Goal: Understand process/instructions

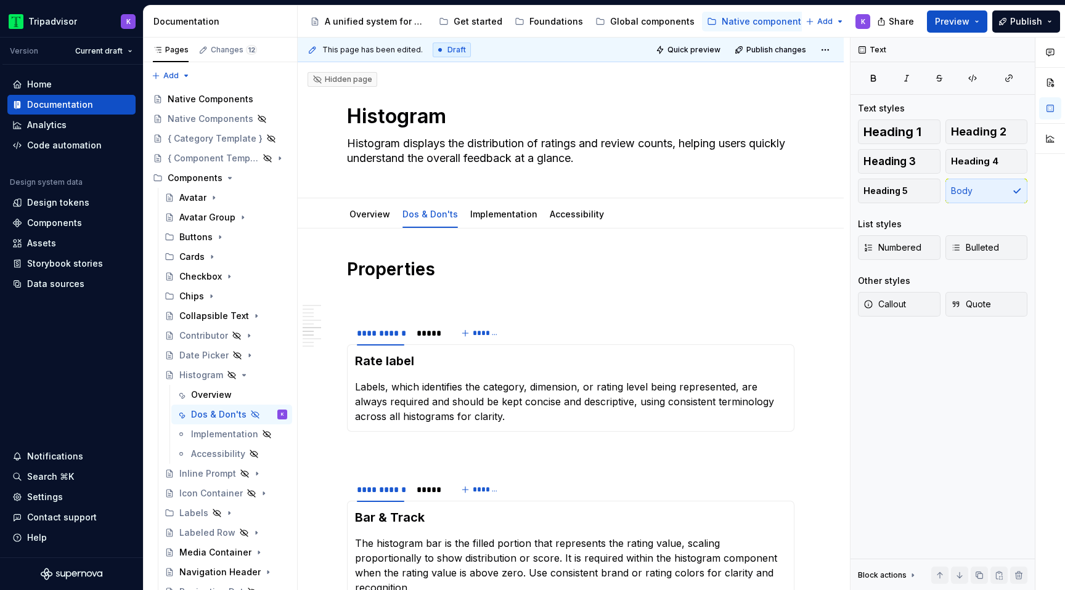
scroll to position [1075, 0]
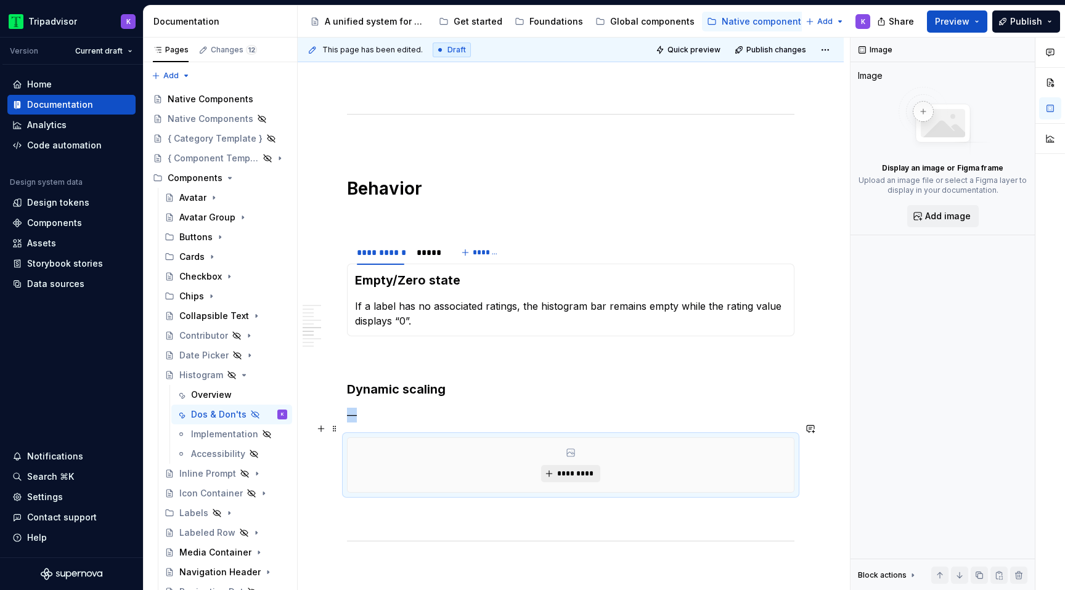
click at [582, 469] on span "*********" at bounding box center [575, 474] width 38 height 10
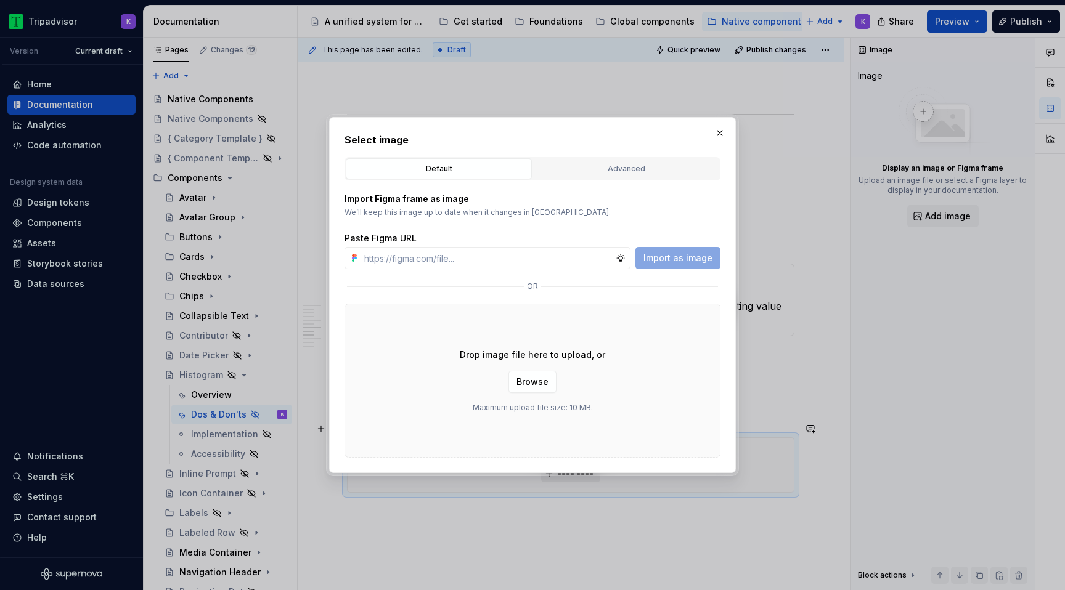
type textarea "*"
type input "[URL][DOMAIN_NAME]"
type textarea "*"
type input "[URL][DOMAIN_NAME]"
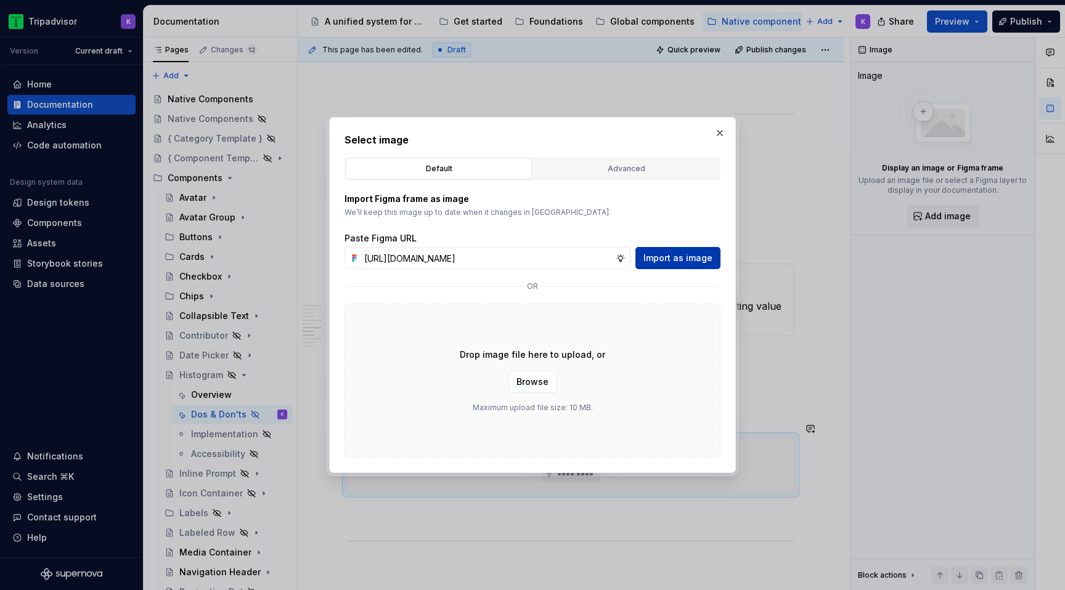
click at [672, 263] on span "Import as image" at bounding box center [677, 258] width 69 height 12
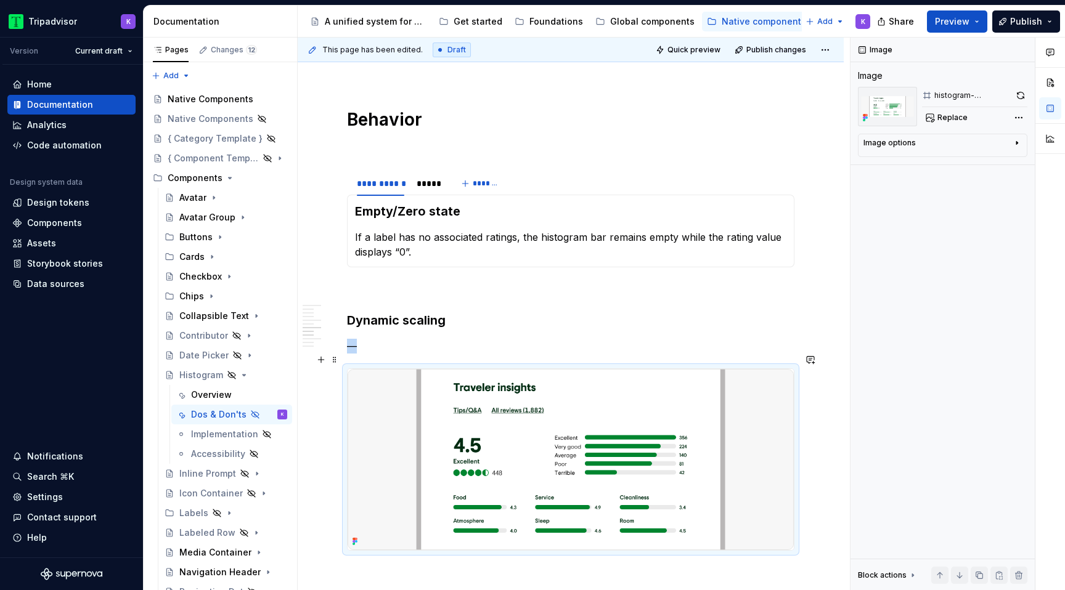
scroll to position [1171, 0]
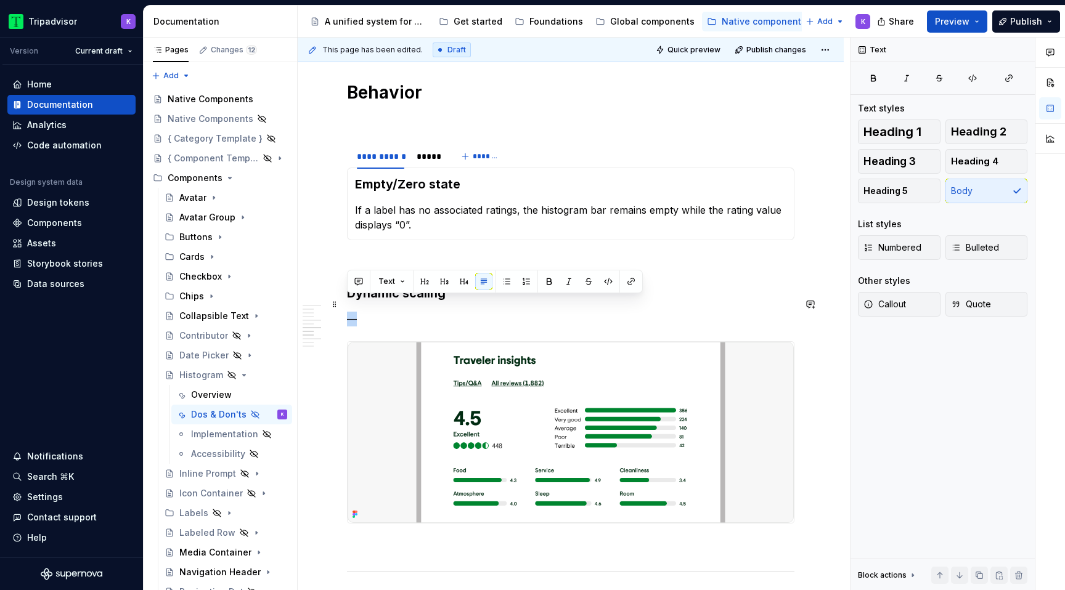
drag, startPoint x: 366, startPoint y: 308, endPoint x: 346, endPoint y: 308, distance: 20.3
click at [346, 308] on div "**********" at bounding box center [571, 275] width 546 height 2437
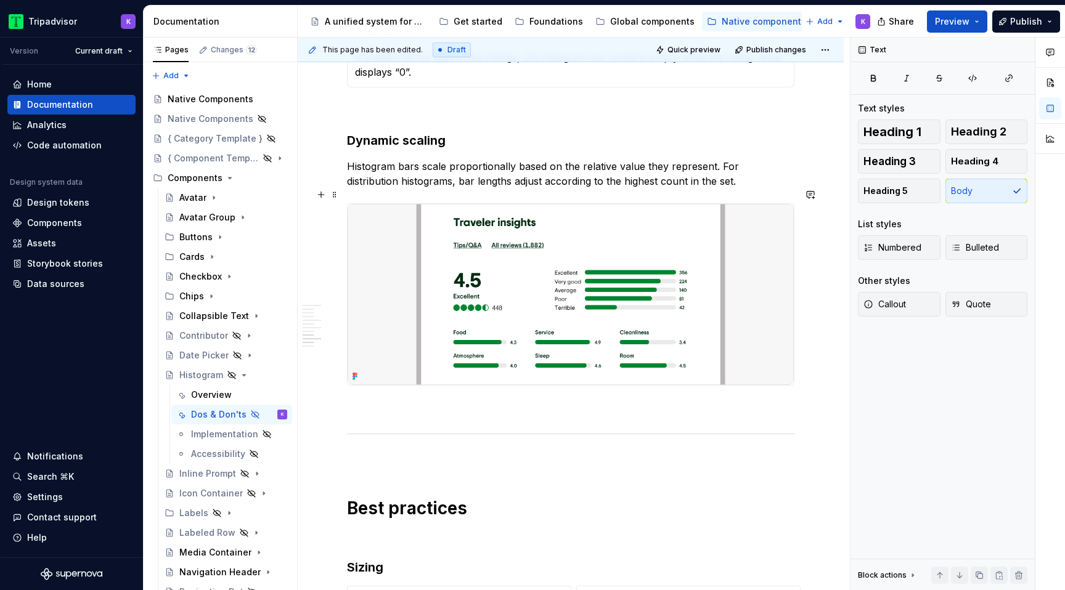
scroll to position [1325, 0]
type textarea "*"
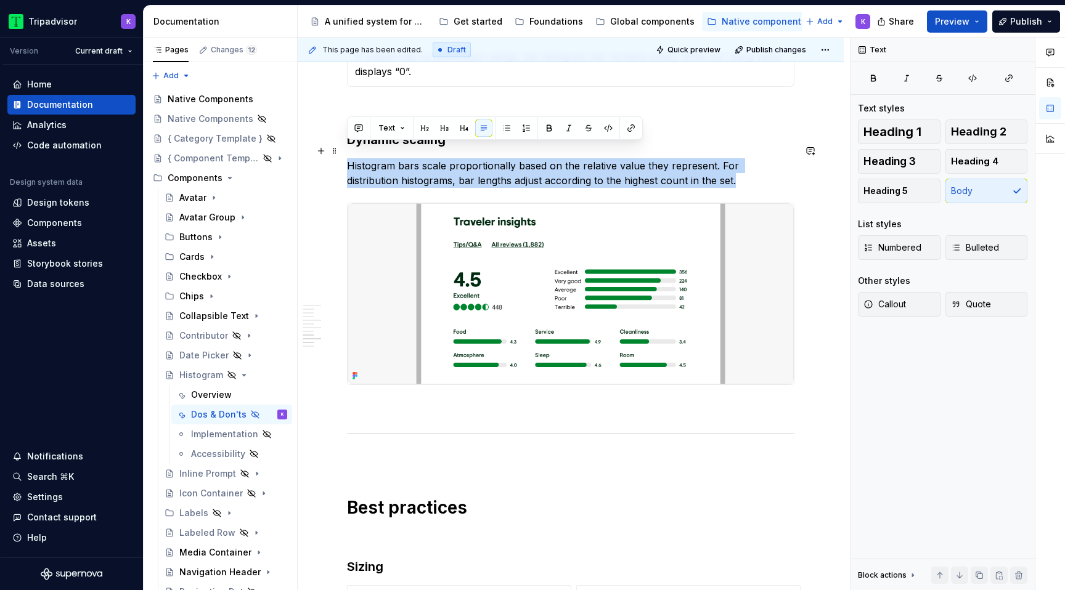
drag, startPoint x: 685, startPoint y: 171, endPoint x: 342, endPoint y: 150, distance: 343.8
click at [342, 150] on div "**********" at bounding box center [571, 129] width 546 height 2451
paste div
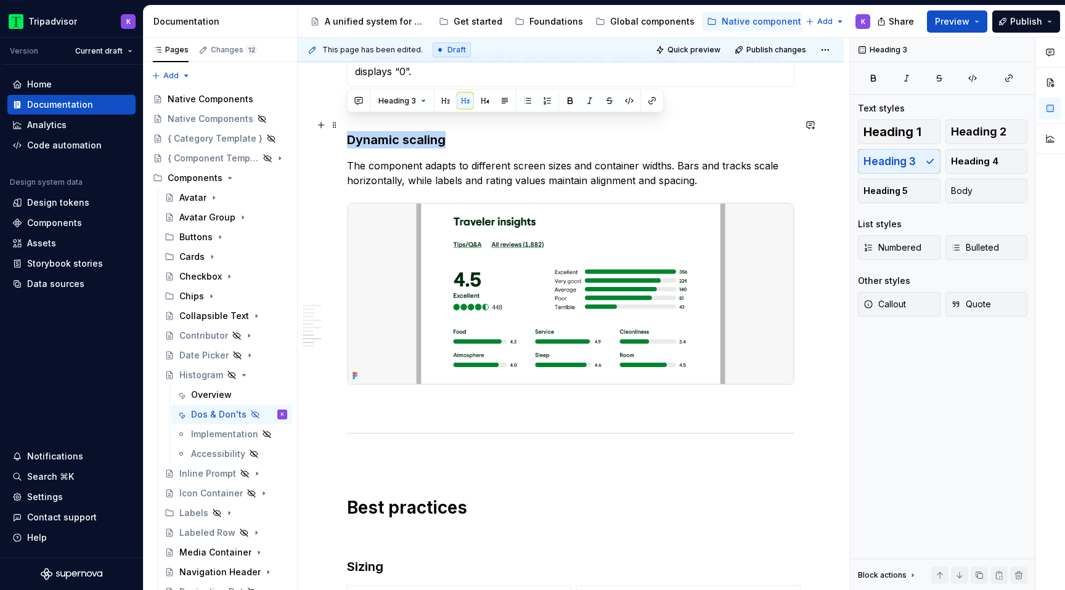
drag, startPoint x: 446, startPoint y: 129, endPoint x: 349, endPoint y: 128, distance: 97.4
click at [348, 131] on h3 "Dynamic scaling" at bounding box center [570, 139] width 447 height 17
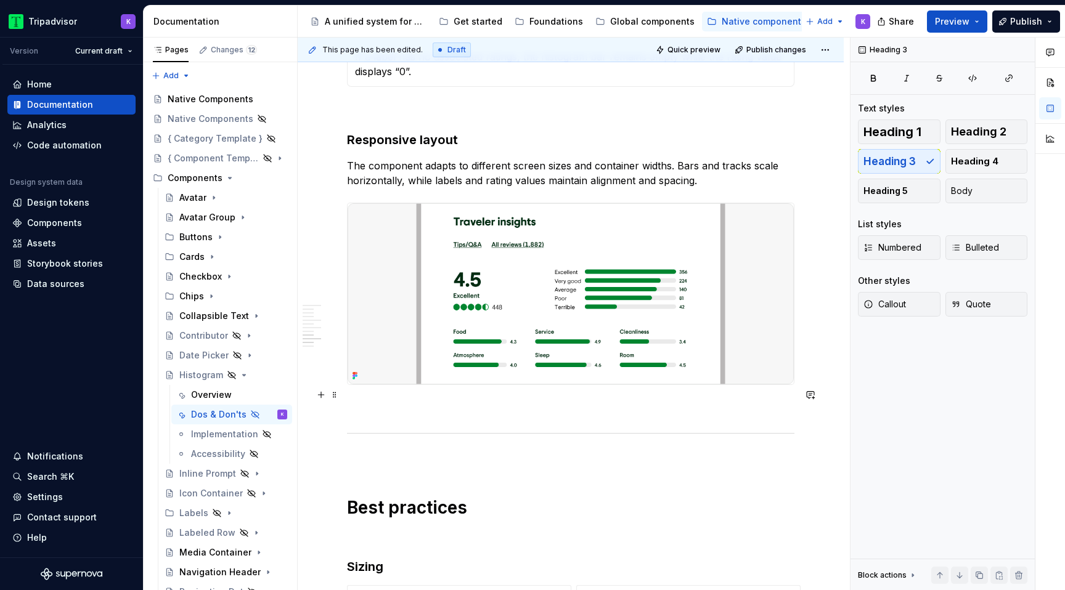
click at [473, 401] on p at bounding box center [570, 407] width 447 height 15
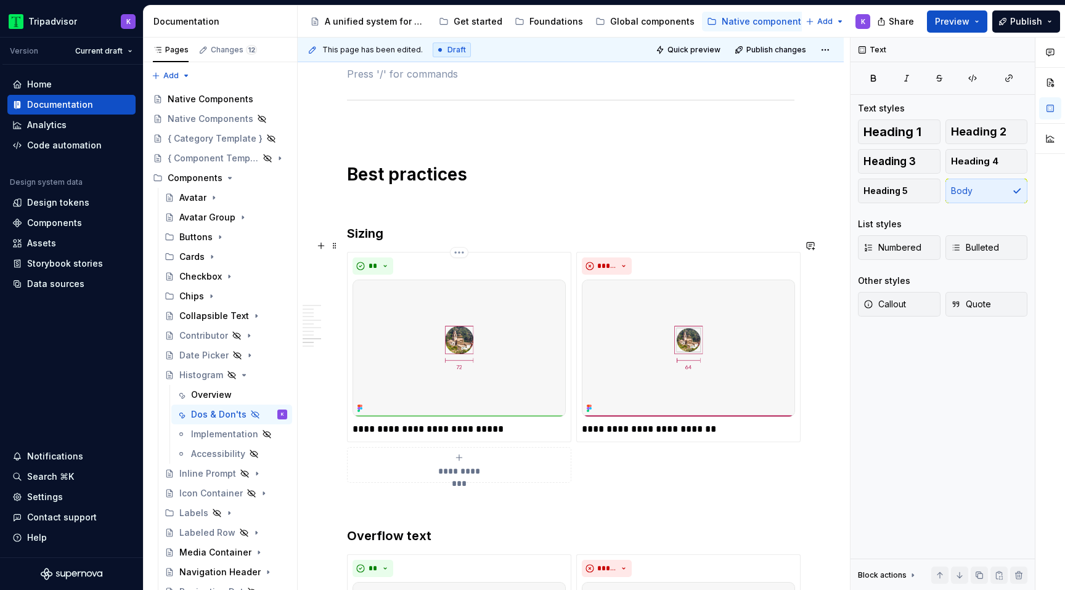
scroll to position [1775, 0]
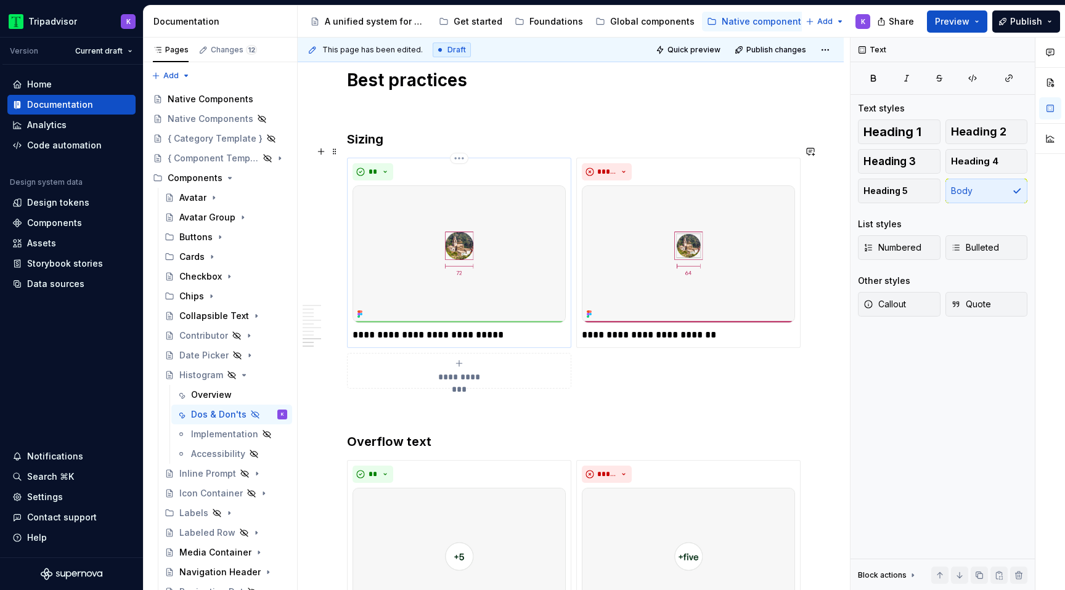
click at [506, 213] on img at bounding box center [458, 253] width 213 height 137
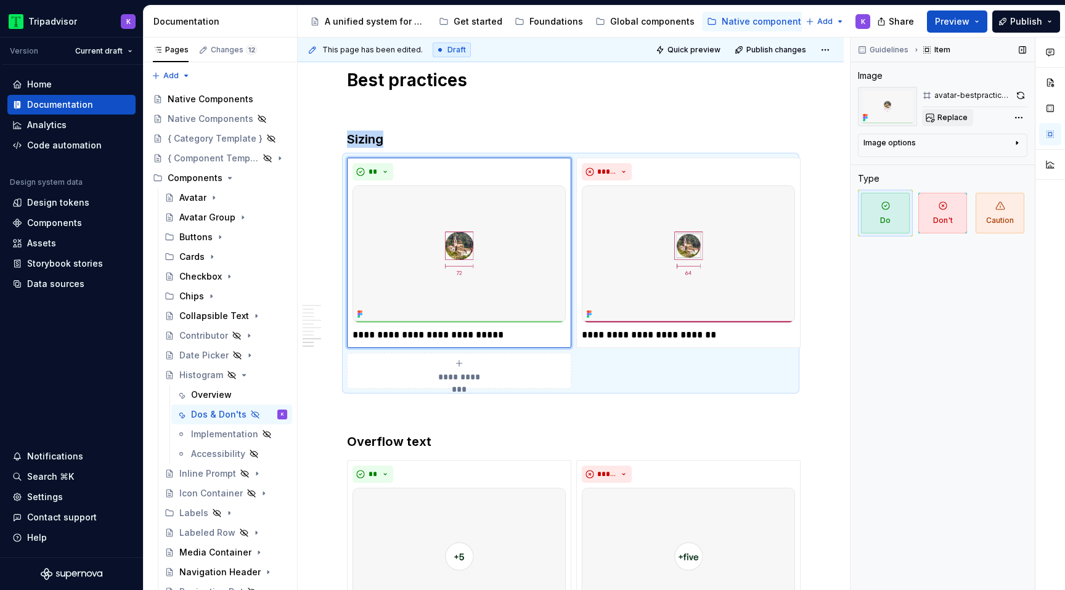
click at [937, 120] on span "Replace" at bounding box center [952, 118] width 30 height 10
type textarea "*"
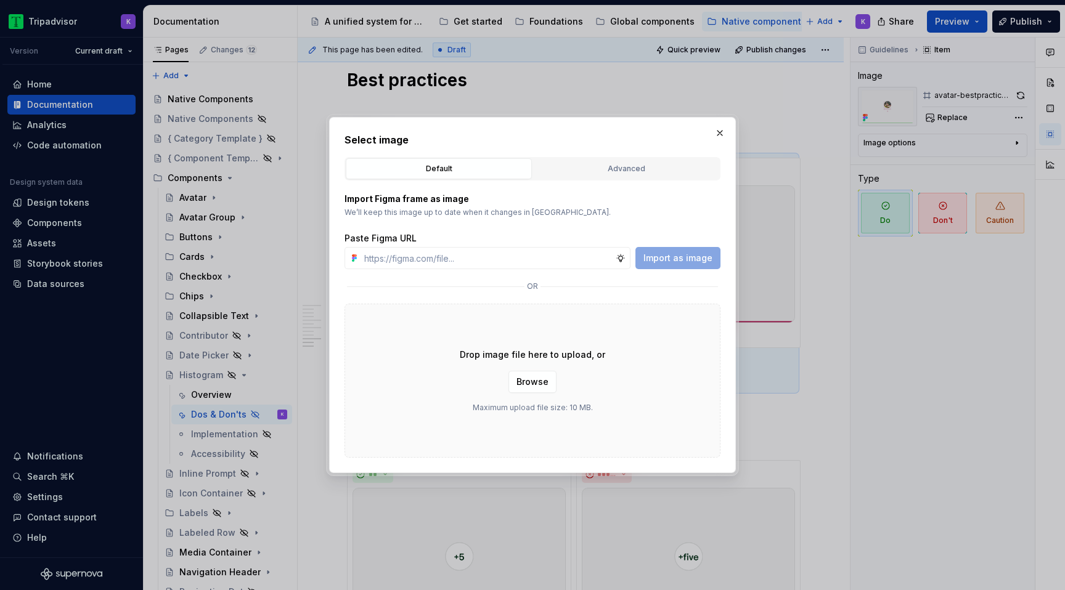
type input "[URL][DOMAIN_NAME]"
type textarea "*"
type input "[URL][DOMAIN_NAME]"
click at [690, 263] on span "Import as image" at bounding box center [677, 258] width 69 height 12
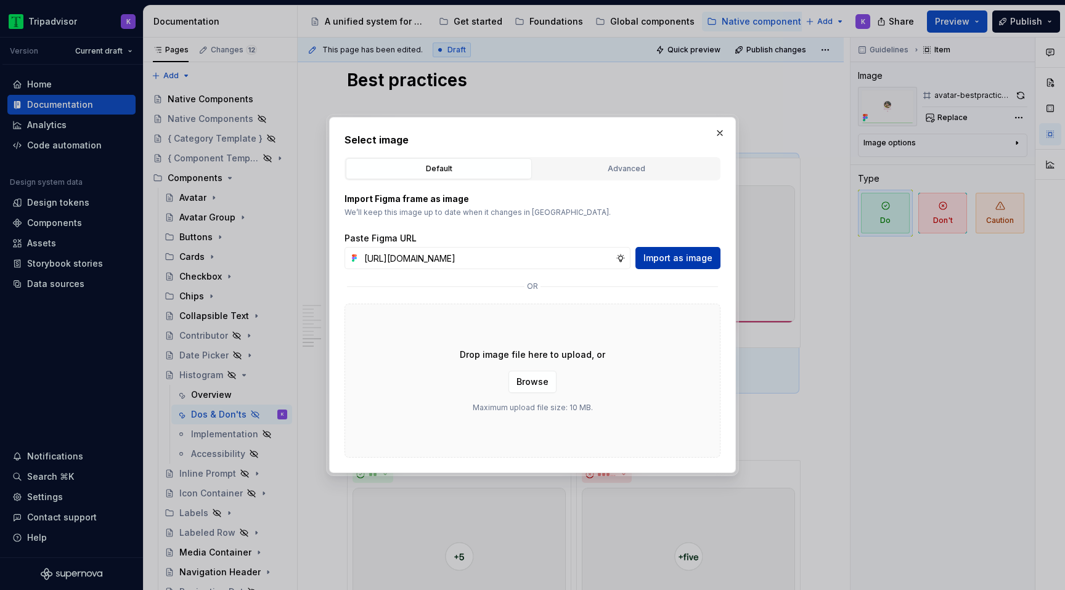
scroll to position [0, 0]
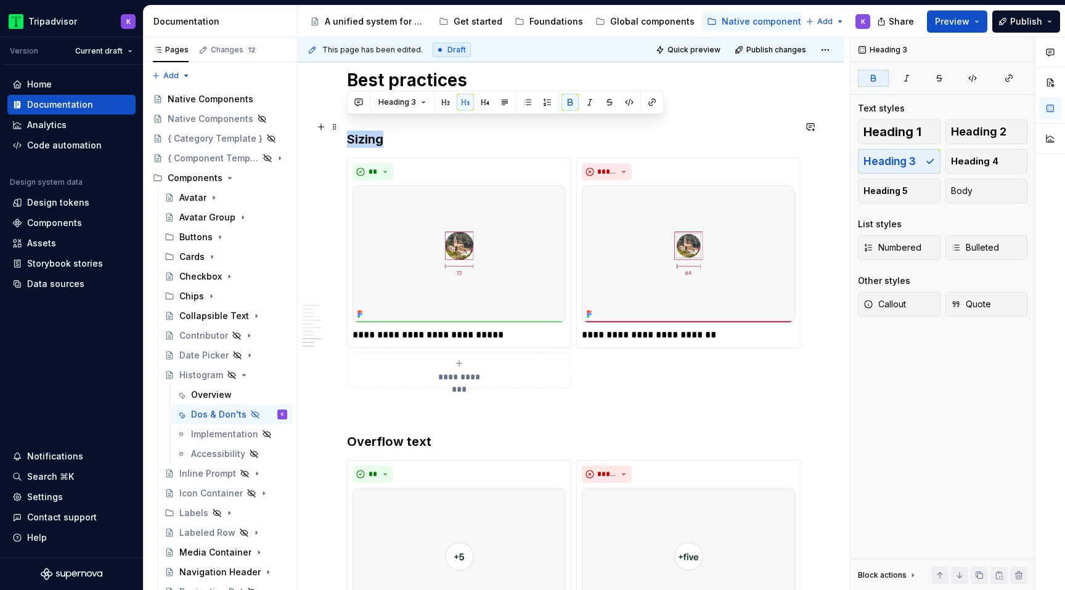
drag, startPoint x: 381, startPoint y: 129, endPoint x: 346, endPoint y: 129, distance: 35.1
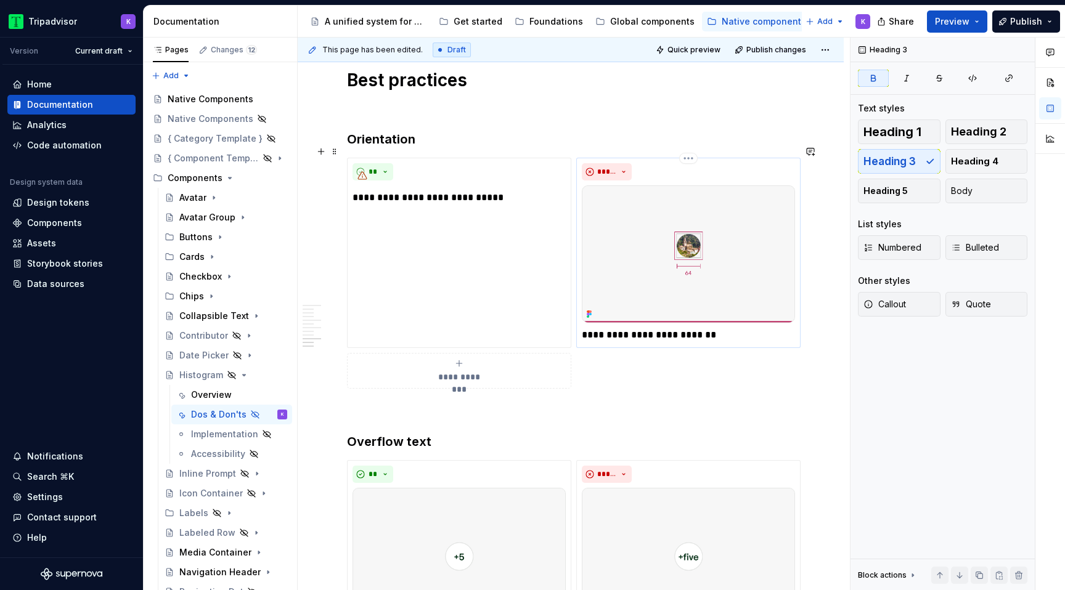
click at [612, 253] on img at bounding box center [688, 253] width 213 height 137
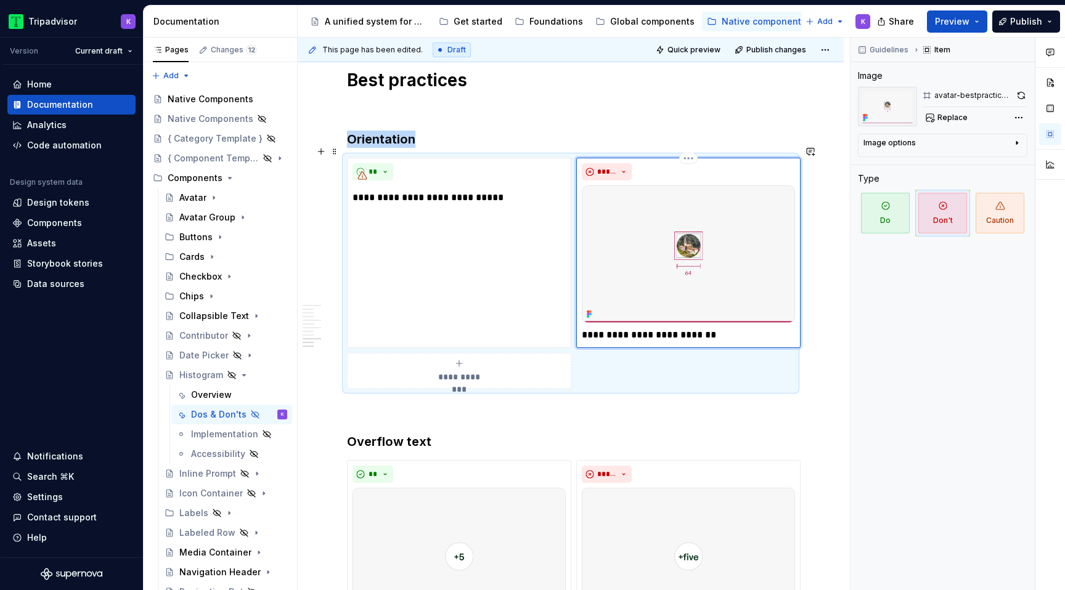
click at [714, 230] on img at bounding box center [688, 253] width 213 height 137
click at [948, 120] on span "Replace" at bounding box center [952, 118] width 30 height 10
type textarea "*"
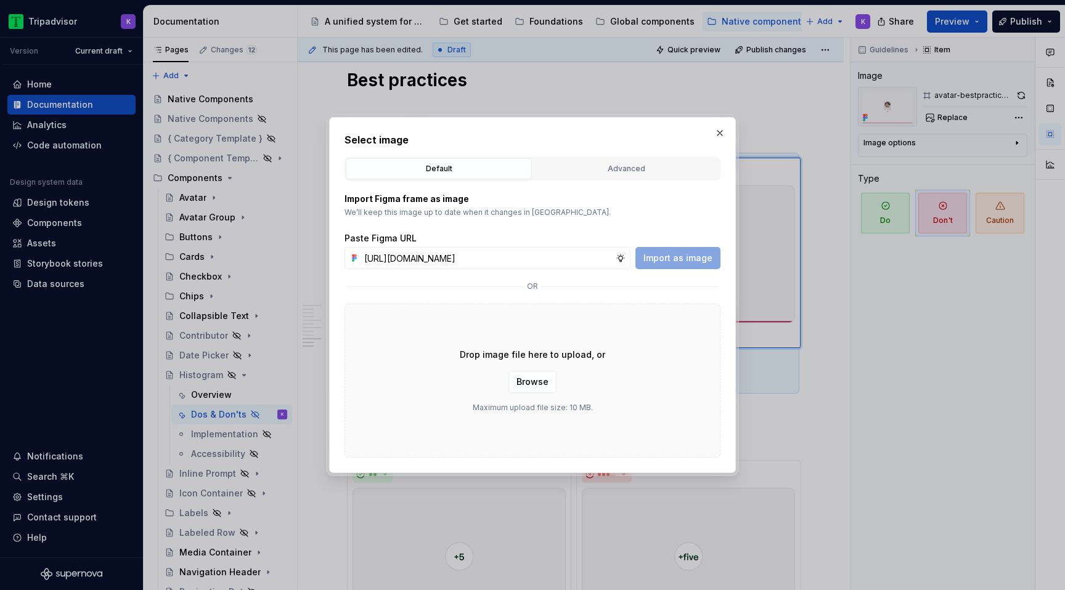
scroll to position [0, 324]
type input "[URL][DOMAIN_NAME]"
click at [670, 262] on span "Import as image" at bounding box center [677, 258] width 69 height 12
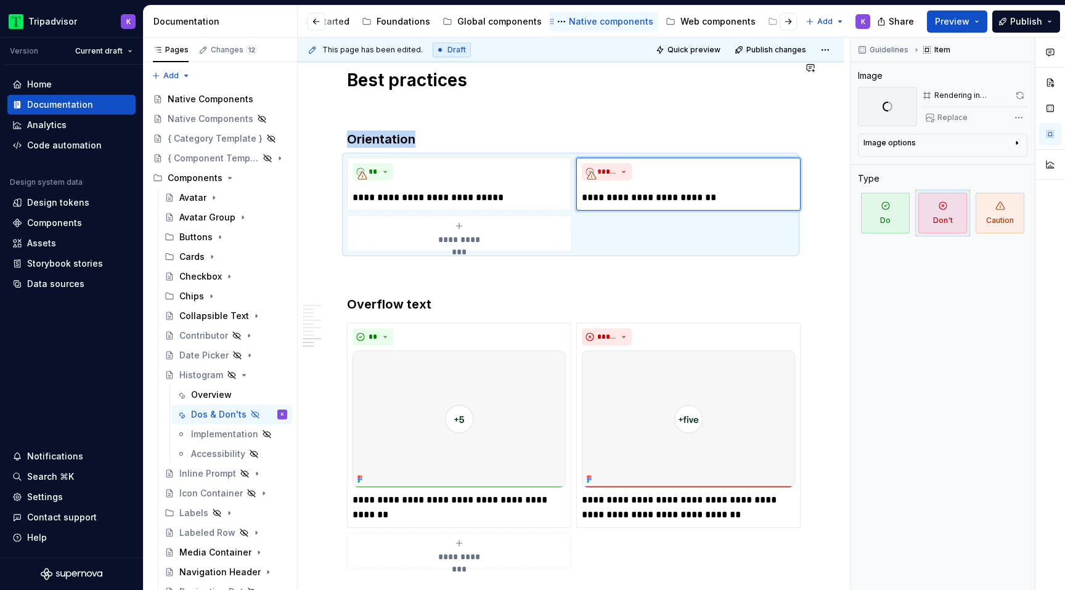
scroll to position [0, 179]
click at [654, 27] on div "Web components" at bounding box center [691, 21] width 75 height 12
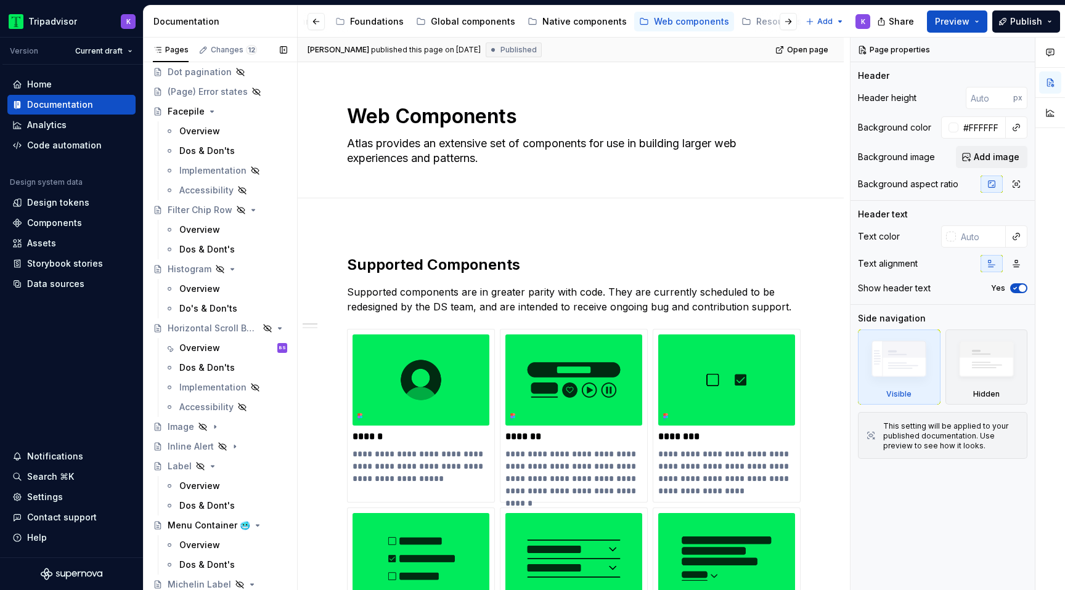
scroll to position [810, 0]
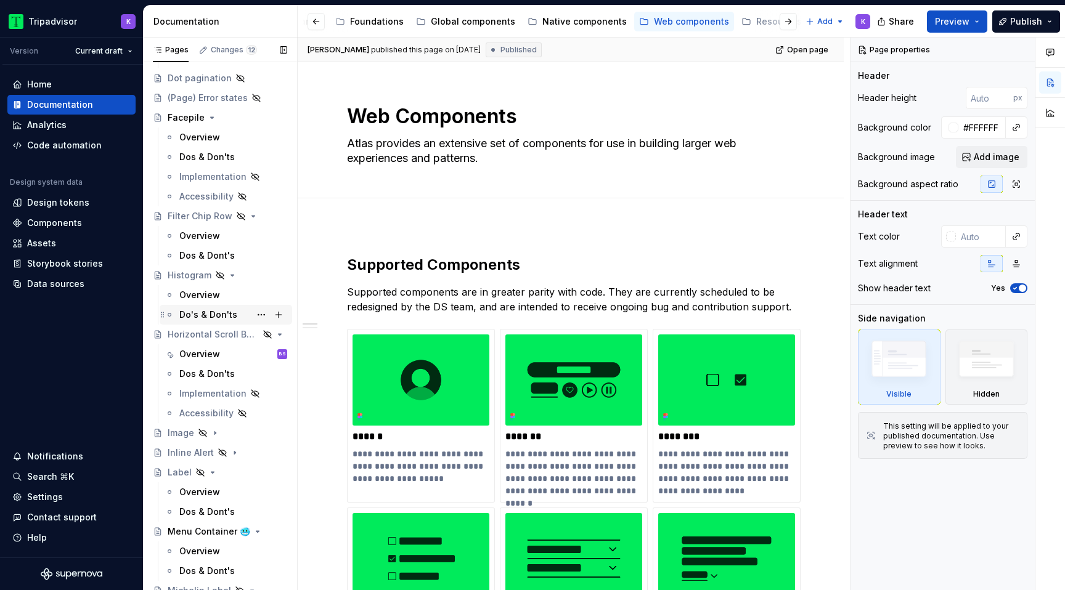
click at [200, 315] on div "Do's & Don'ts" at bounding box center [208, 315] width 58 height 12
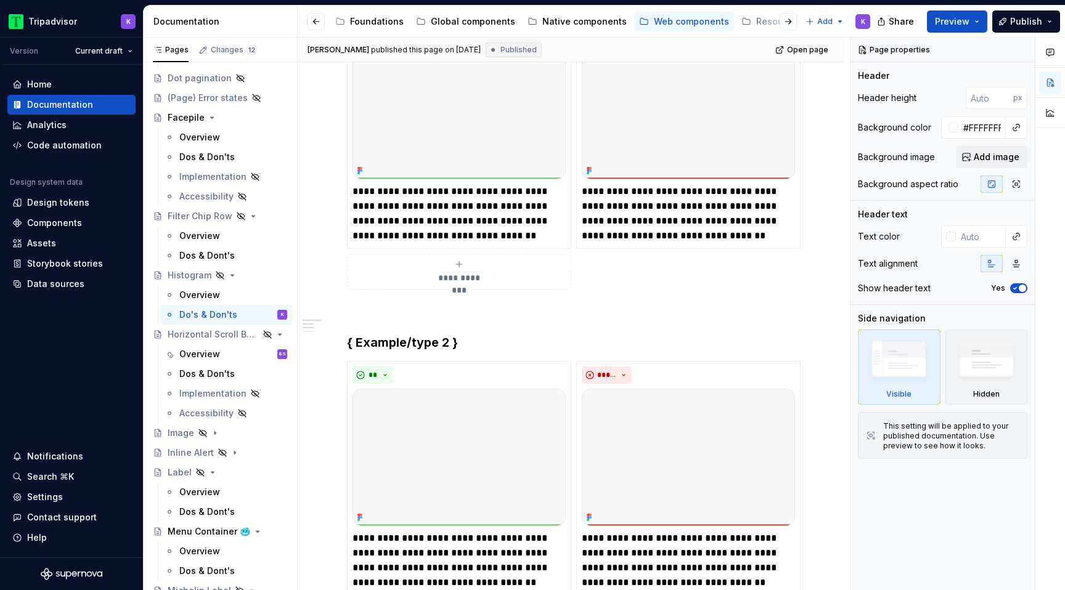
scroll to position [54, 0]
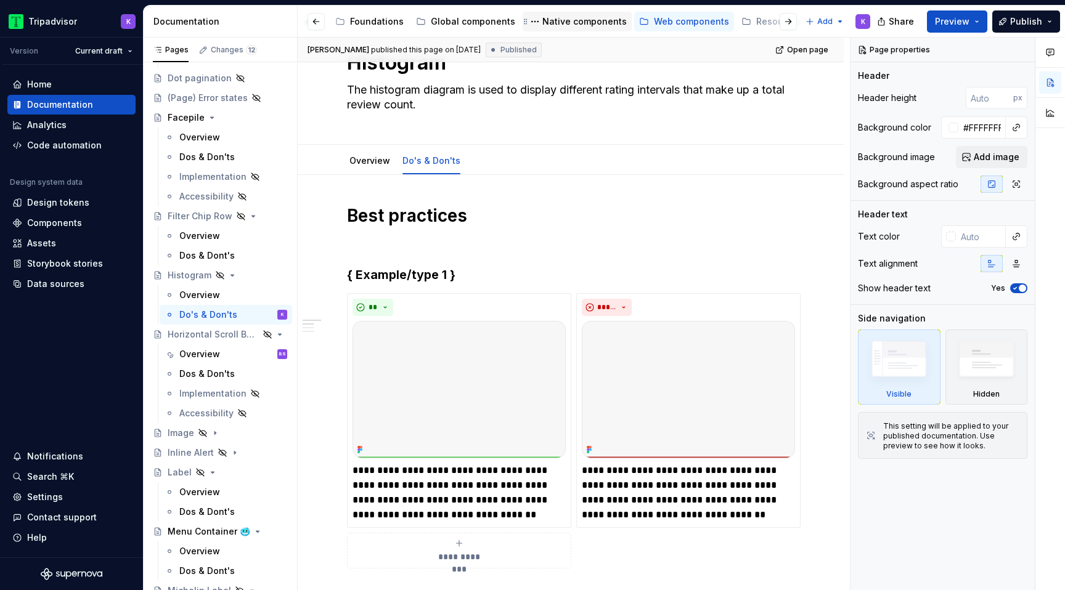
click at [589, 22] on div "Native components" at bounding box center [584, 21] width 84 height 12
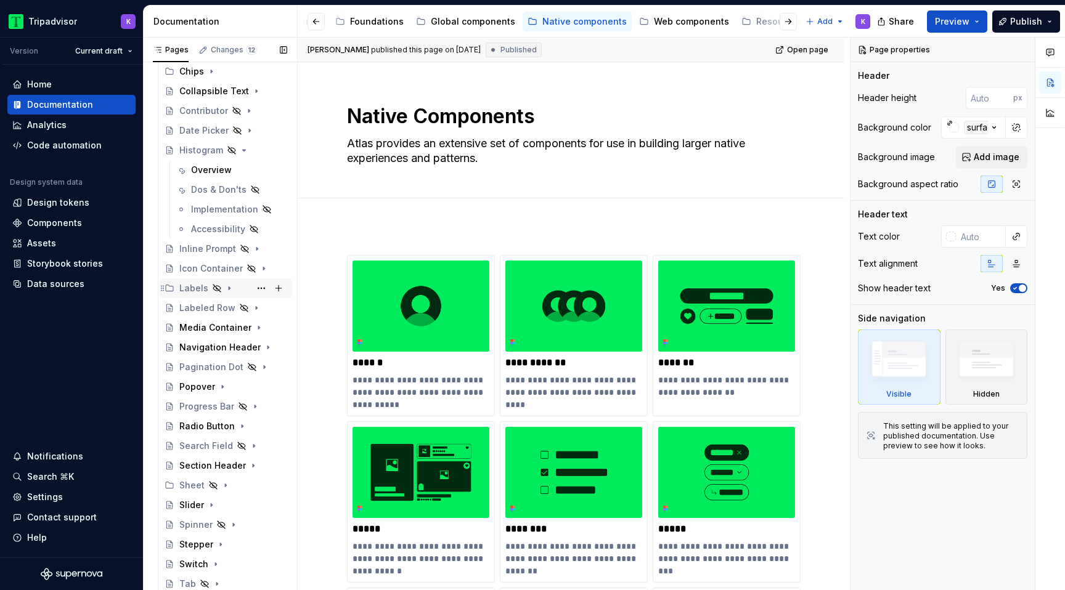
scroll to position [108, 0]
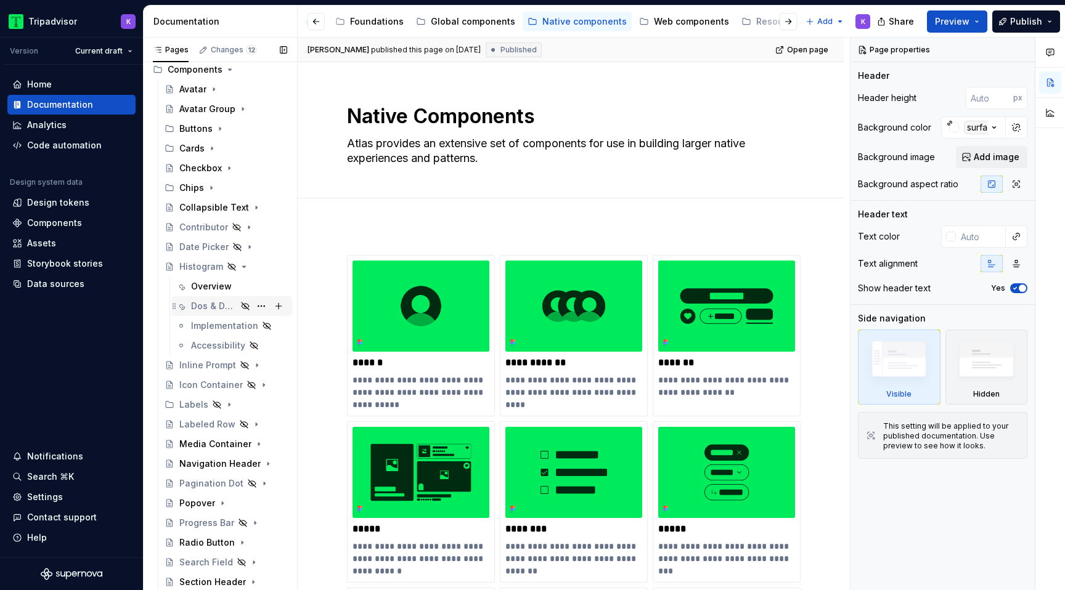
click at [206, 300] on div "Dos & Don'ts" at bounding box center [214, 306] width 46 height 12
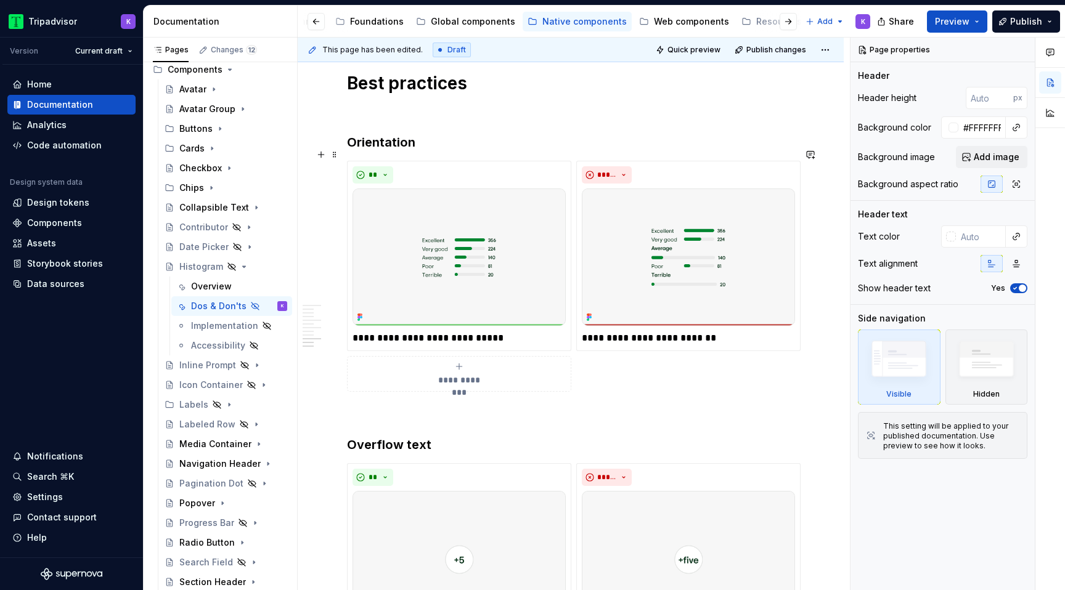
scroll to position [1747, 0]
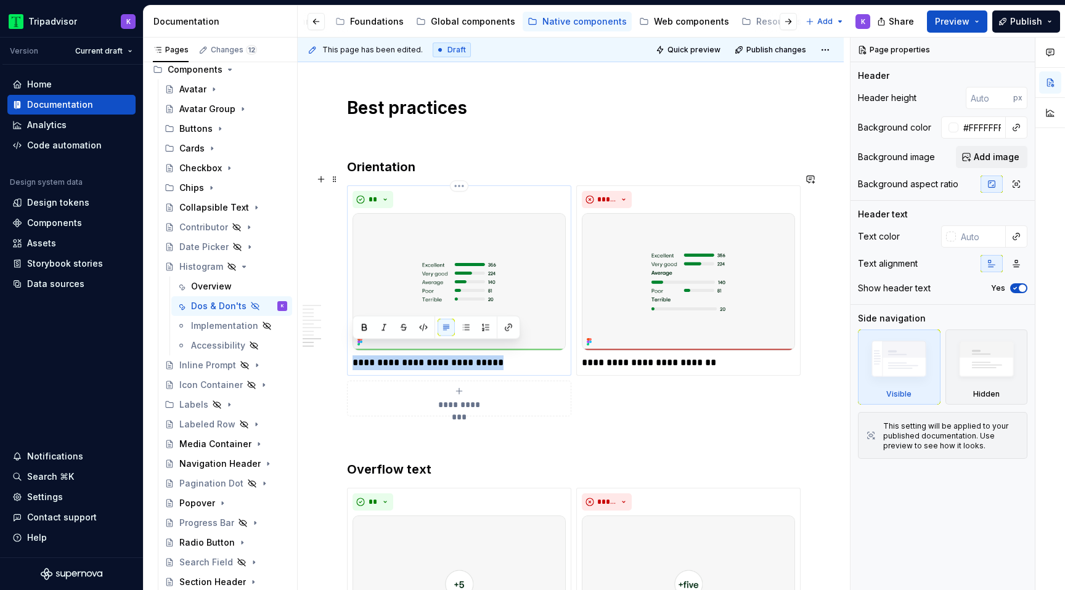
drag, startPoint x: 506, startPoint y: 356, endPoint x: 350, endPoint y: 354, distance: 155.9
click at [350, 354] on div "**********" at bounding box center [459, 280] width 224 height 190
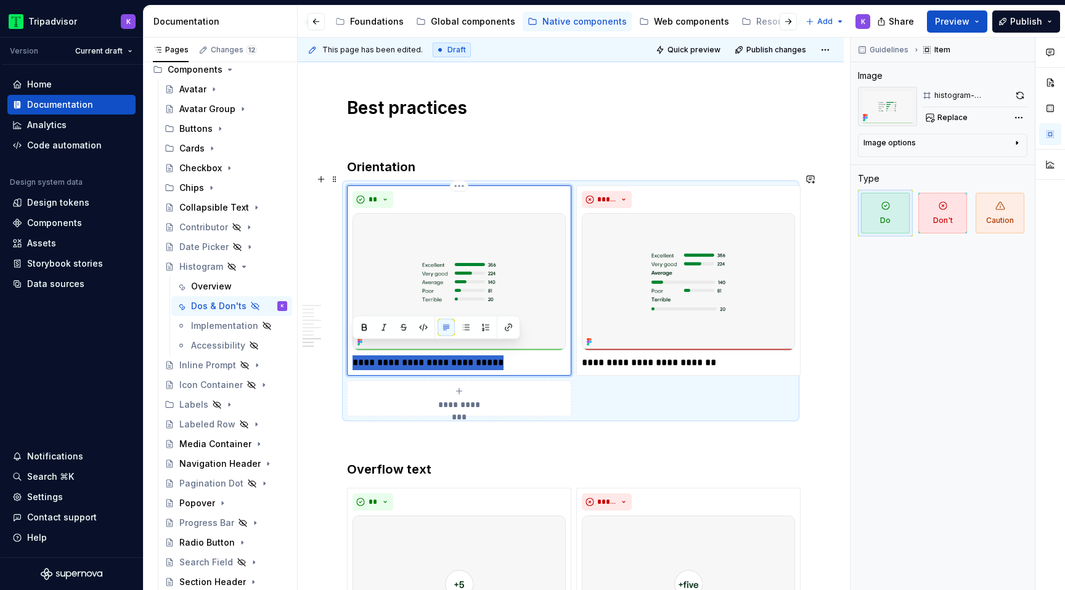
type textarea "*"
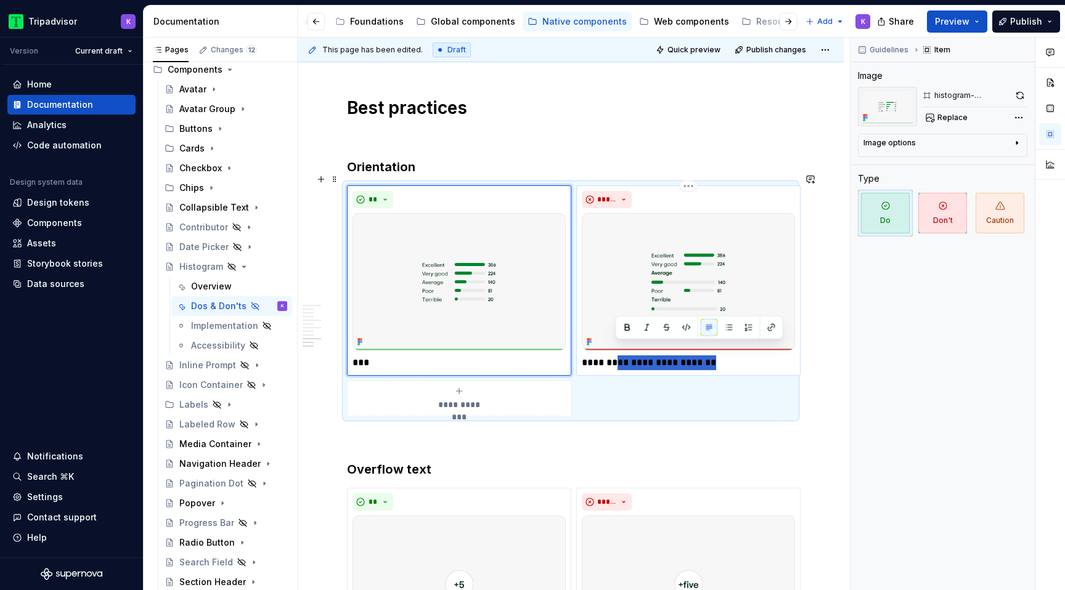
drag, startPoint x: 726, startPoint y: 352, endPoint x: 616, endPoint y: 353, distance: 109.7
click at [616, 356] on p "**********" at bounding box center [688, 363] width 213 height 15
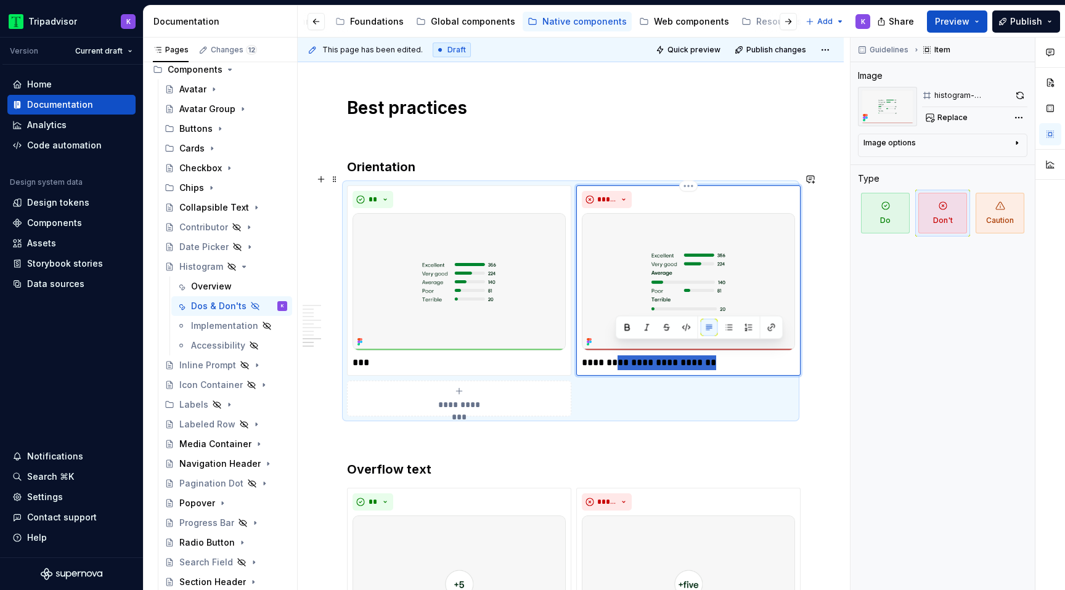
type textarea "*"
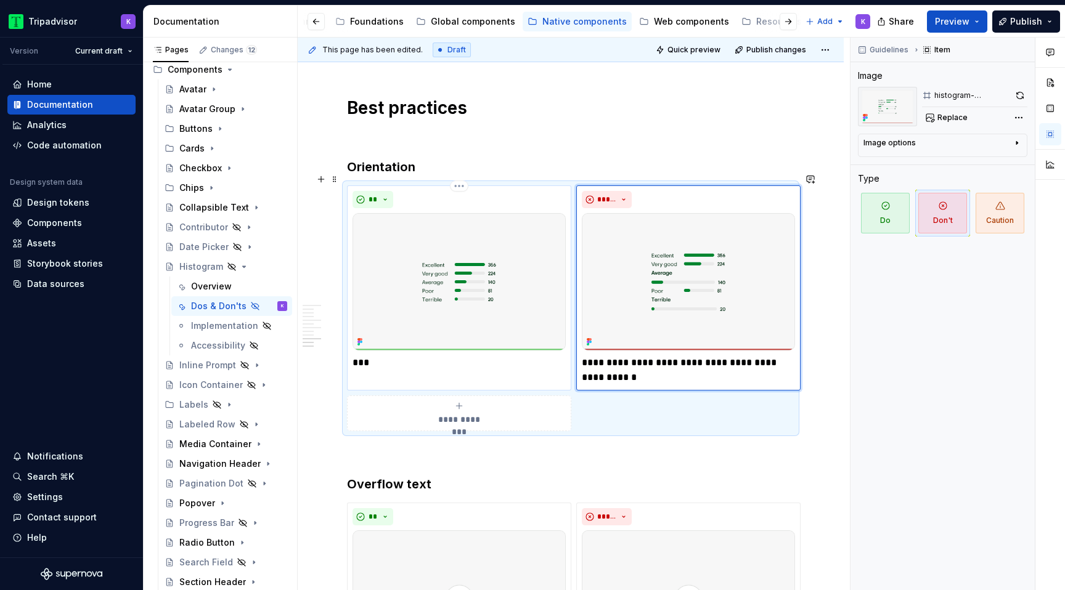
click at [423, 356] on p "***" at bounding box center [458, 363] width 213 height 15
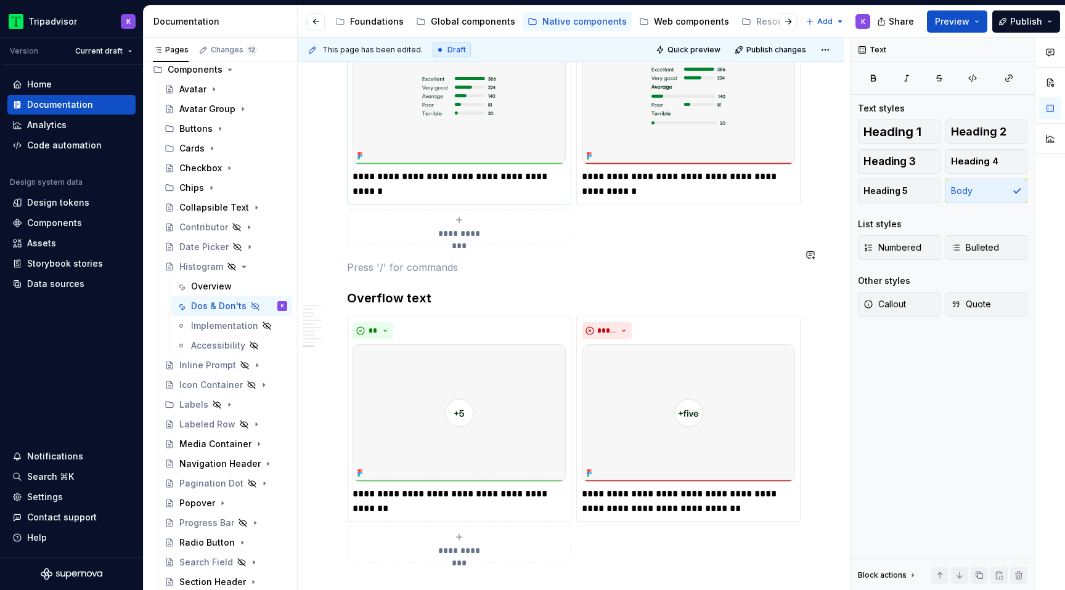
scroll to position [1924, 0]
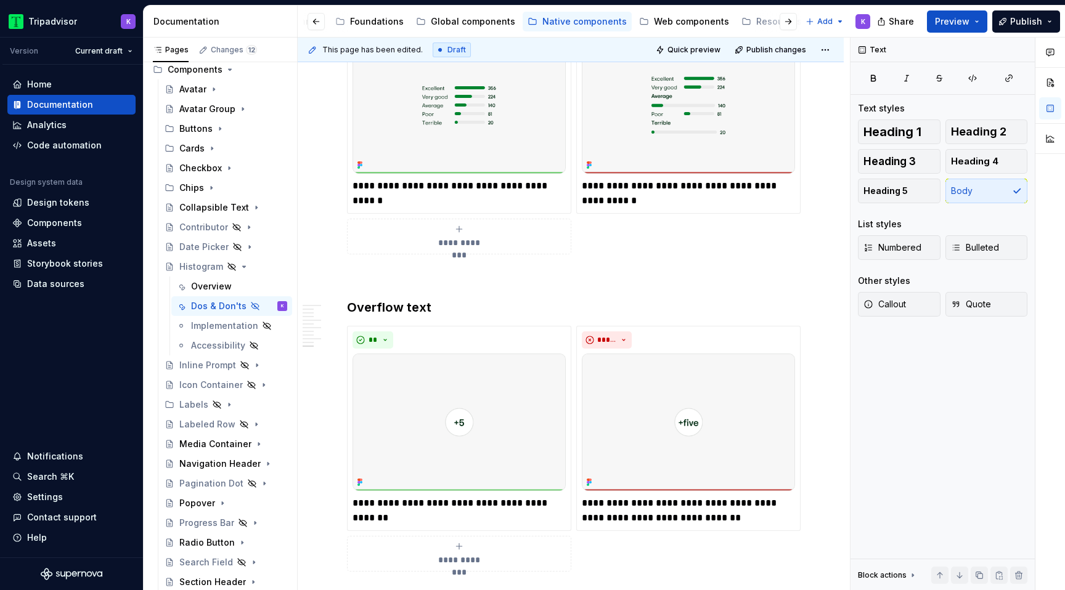
type textarea "*"
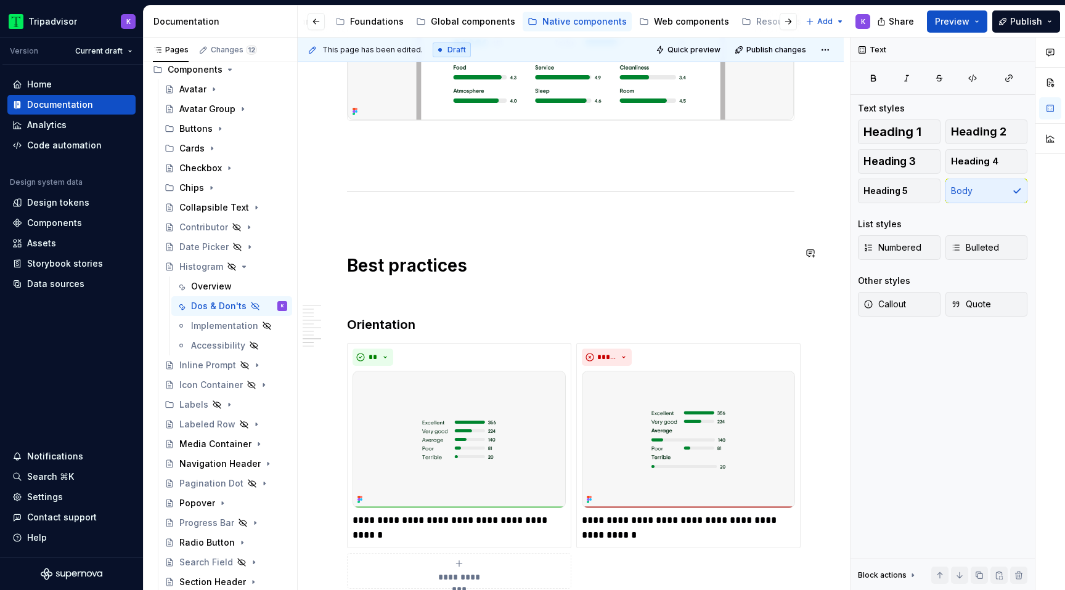
scroll to position [1587, 0]
